Goal: Information Seeking & Learning: Learn about a topic

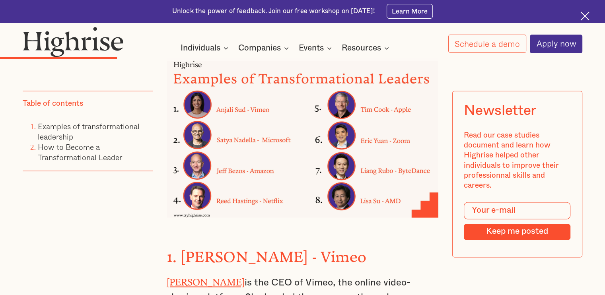
scroll to position [1215, 0]
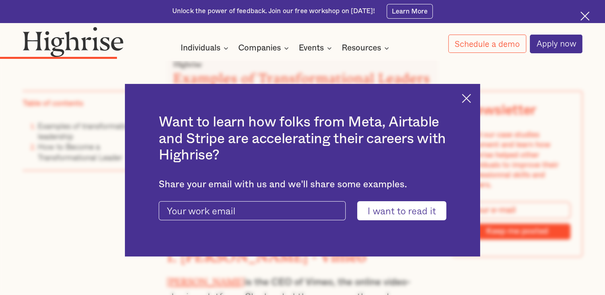
click at [467, 100] on img at bounding box center [466, 98] width 9 height 9
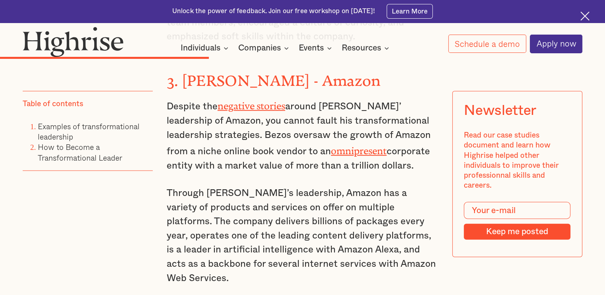
scroll to position [1921, 0]
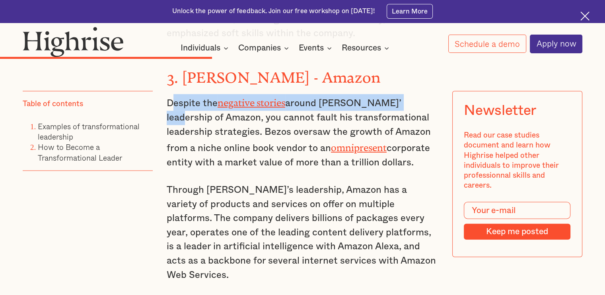
drag, startPoint x: 171, startPoint y: 89, endPoint x: 400, endPoint y: 82, distance: 229.3
click at [400, 94] on p "Despite the negative stories around [PERSON_NAME]’ leadership of Amazon, you ca…" at bounding box center [303, 132] width 272 height 76
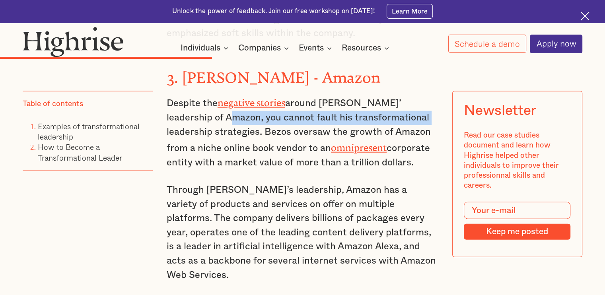
drag, startPoint x: 183, startPoint y: 93, endPoint x: 396, endPoint y: 101, distance: 213.4
click at [396, 101] on p "Despite the negative stories around [PERSON_NAME]’ leadership of Amazon, you ca…" at bounding box center [303, 132] width 272 height 76
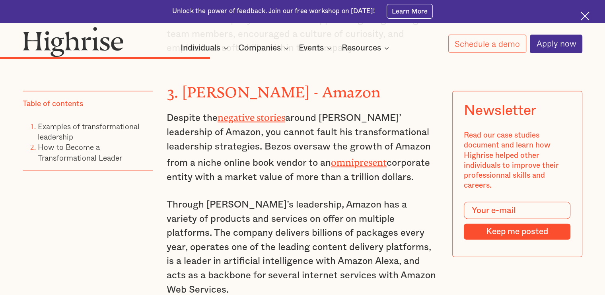
scroll to position [1906, 0]
click at [581, 16] on img at bounding box center [584, 16] width 9 height 9
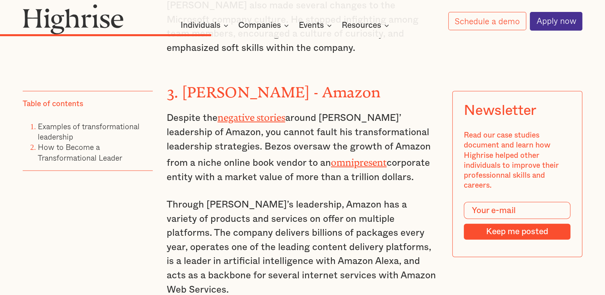
scroll to position [1902, 0]
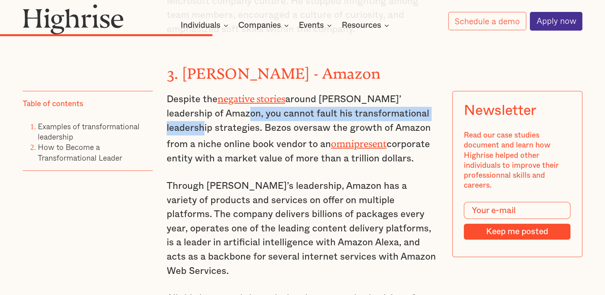
drag, startPoint x: 201, startPoint y: 98, endPoint x: 428, endPoint y: 98, distance: 227.2
click at [428, 98] on p "Despite the negative stories around [PERSON_NAME]’ leadership of Amazon, you ca…" at bounding box center [303, 128] width 272 height 76
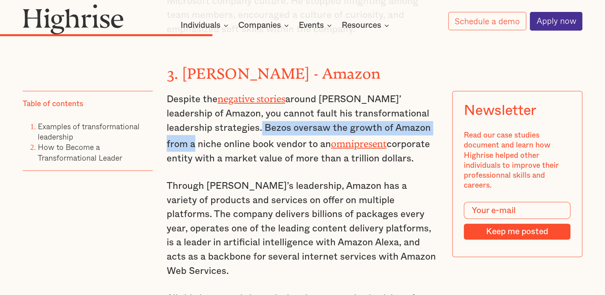
drag, startPoint x: 223, startPoint y: 112, endPoint x: 421, endPoint y: 113, distance: 198.1
click at [421, 113] on p "Despite the negative stories around [PERSON_NAME]’ leadership of Amazon, you ca…" at bounding box center [303, 128] width 272 height 76
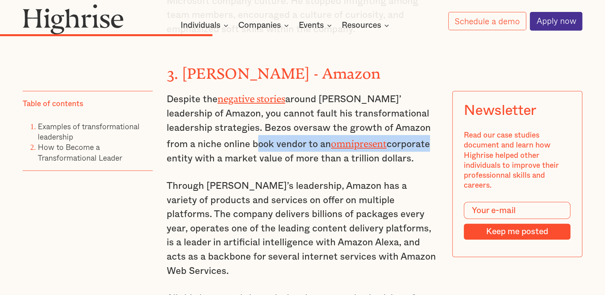
drag, startPoint x: 212, startPoint y: 127, endPoint x: 381, endPoint y: 126, distance: 169.5
click at [381, 126] on p "Despite the negative stories around [PERSON_NAME]’ leadership of Amazon, you ca…" at bounding box center [303, 128] width 272 height 76
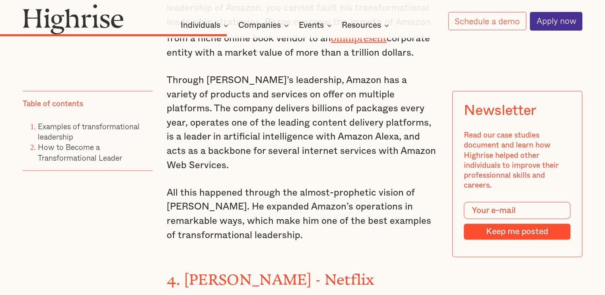
scroll to position [2008, 0]
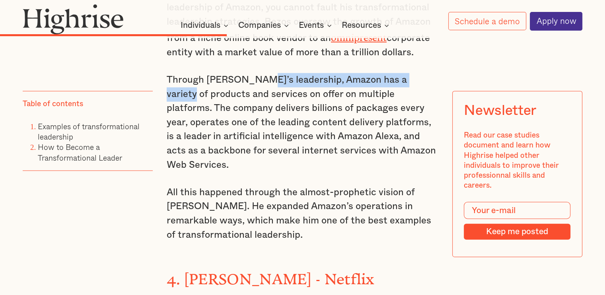
drag, startPoint x: 251, startPoint y: 62, endPoint x: 418, endPoint y: 59, distance: 166.7
click at [418, 73] on p "Through [PERSON_NAME]’s leadership, Amazon has a variety of products and servic…" at bounding box center [303, 122] width 272 height 99
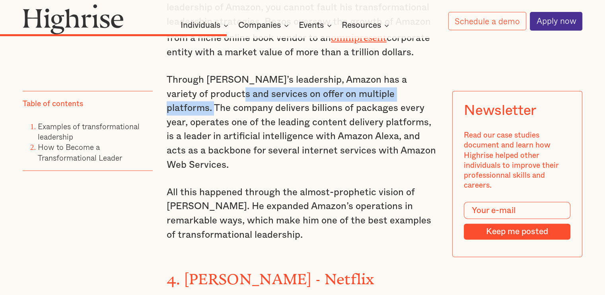
drag, startPoint x: 194, startPoint y: 72, endPoint x: 402, endPoint y: 77, distance: 208.1
click at [402, 77] on p "Through [PERSON_NAME]’s leadership, Amazon has a variety of products and servic…" at bounding box center [303, 122] width 272 height 99
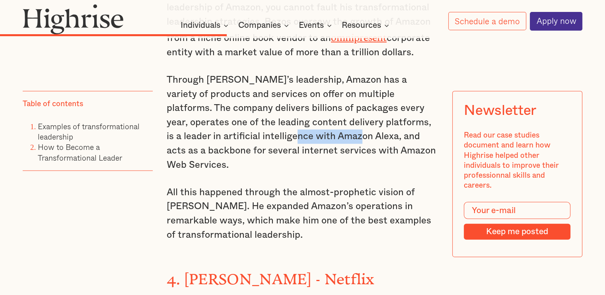
drag, startPoint x: 238, startPoint y: 114, endPoint x: 302, endPoint y: 120, distance: 64.8
click at [302, 120] on p "Through [PERSON_NAME]’s leadership, Amazon has a variety of products and servic…" at bounding box center [303, 122] width 272 height 99
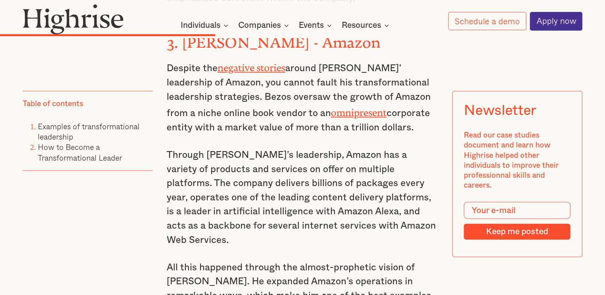
scroll to position [1935, 0]
